Goal: Find specific page/section: Find specific page/section

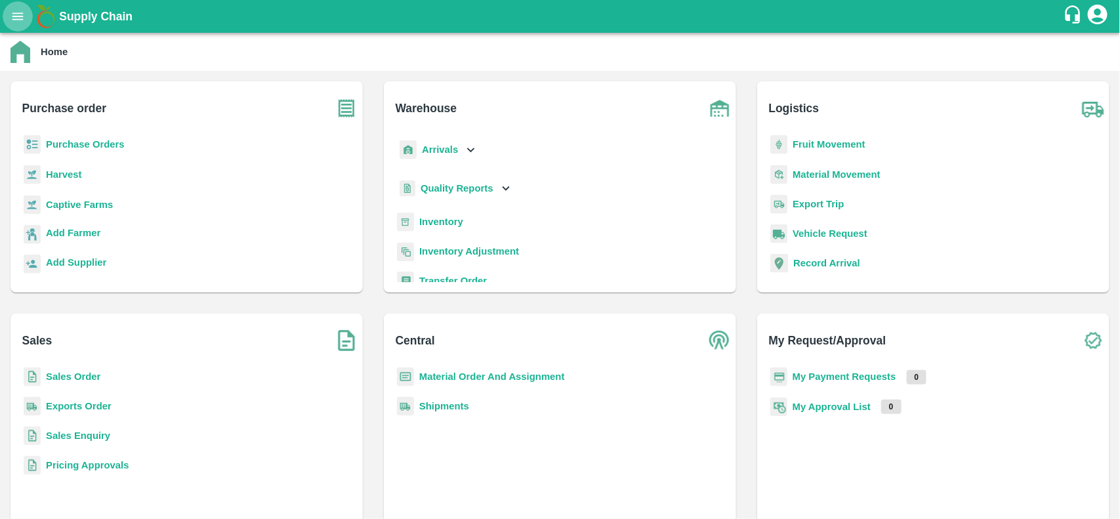
click at [24, 28] on button "open drawer" at bounding box center [18, 16] width 30 height 30
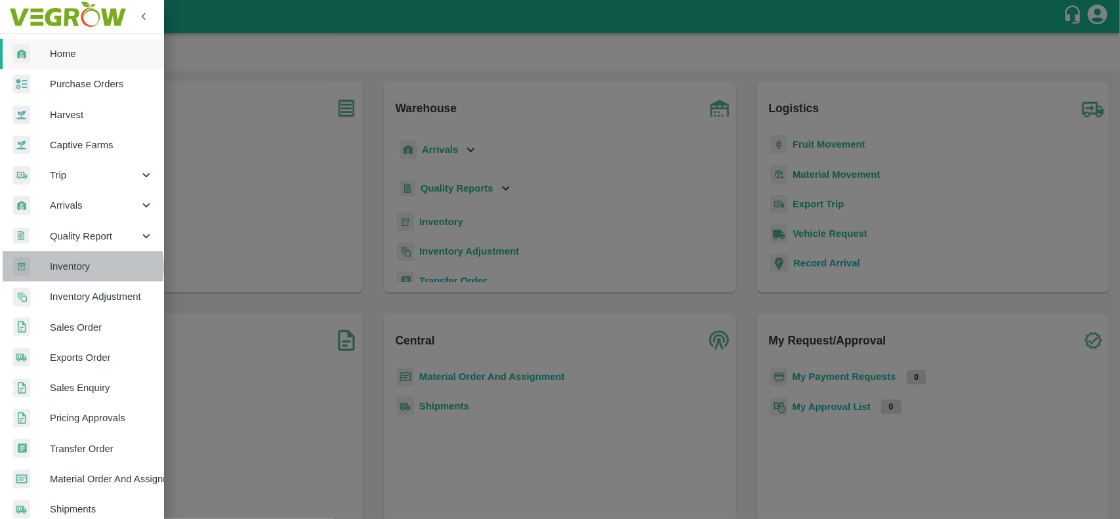
click at [77, 267] on span "Inventory" at bounding box center [102, 266] width 104 height 14
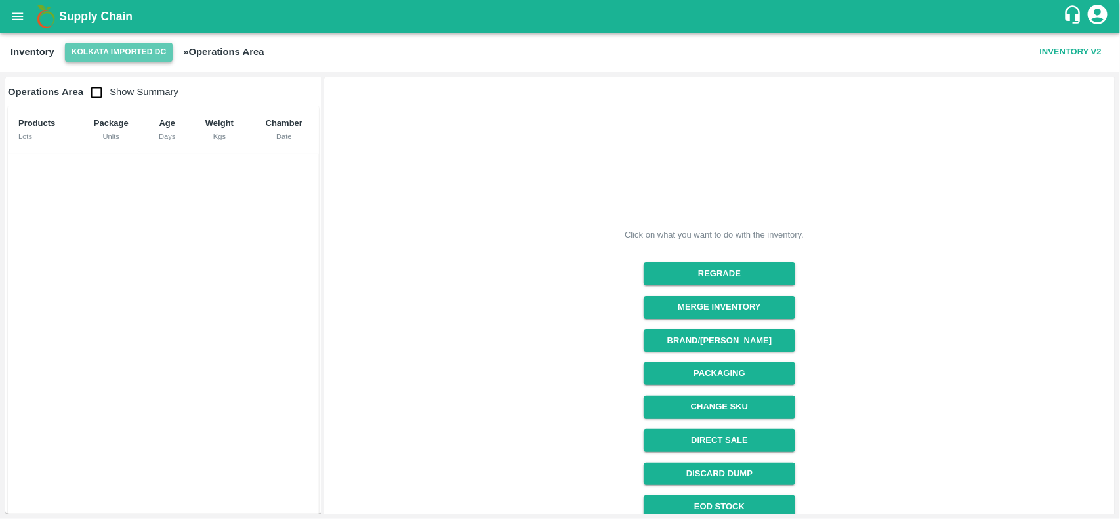
click at [129, 51] on button "Kolkata Imported DC" at bounding box center [119, 52] width 108 height 19
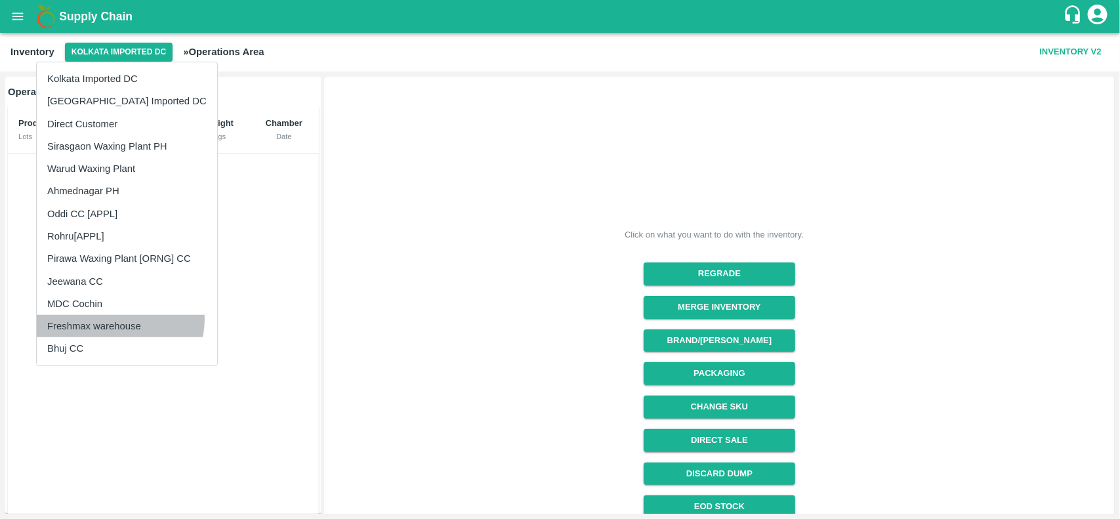
click at [119, 320] on li "Freshmax warehouse" at bounding box center [127, 326] width 180 height 22
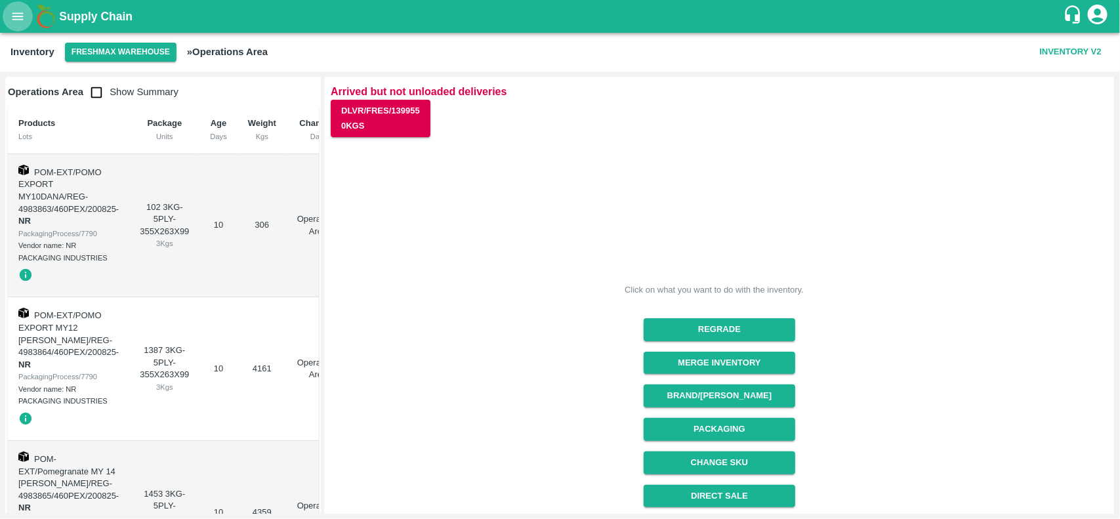
click at [17, 20] on icon "open drawer" at bounding box center [17, 15] width 11 height 7
